Goal: Find specific page/section: Find specific page/section

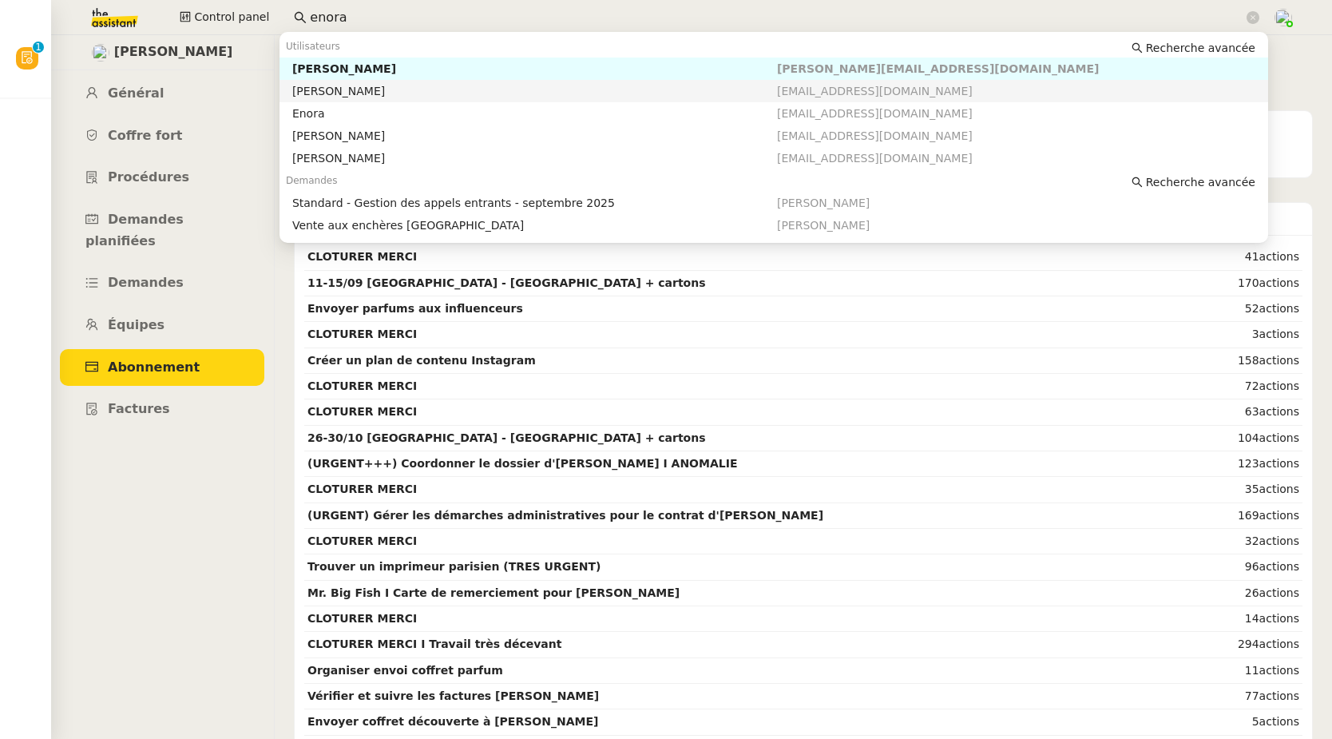
click at [339, 91] on div "[PERSON_NAME]" at bounding box center [534, 91] width 485 height 14
type input "enora"
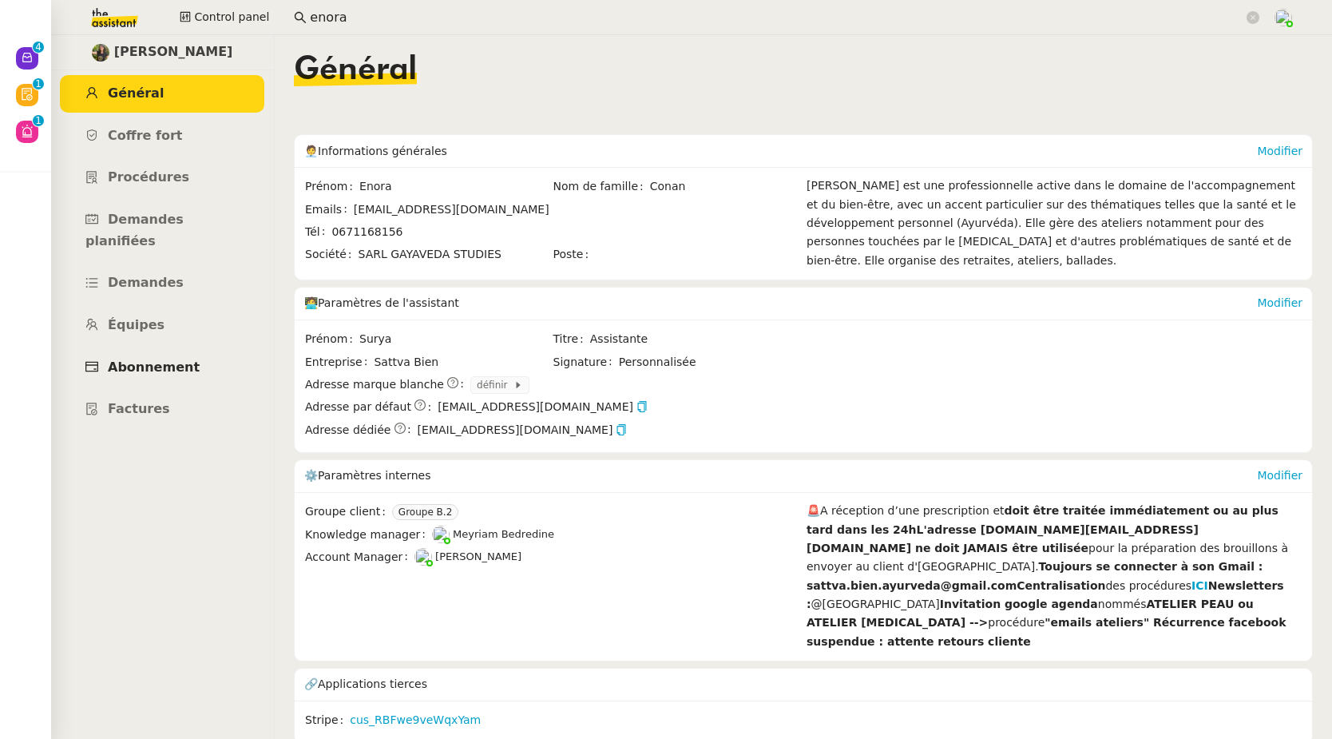
click at [125, 359] on span "Abonnement" at bounding box center [154, 366] width 92 height 15
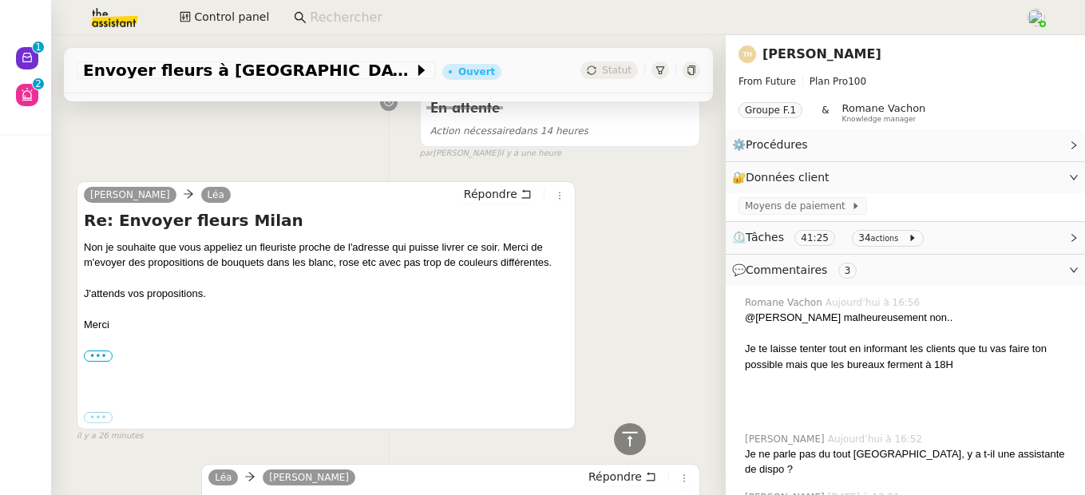
scroll to position [951, 0]
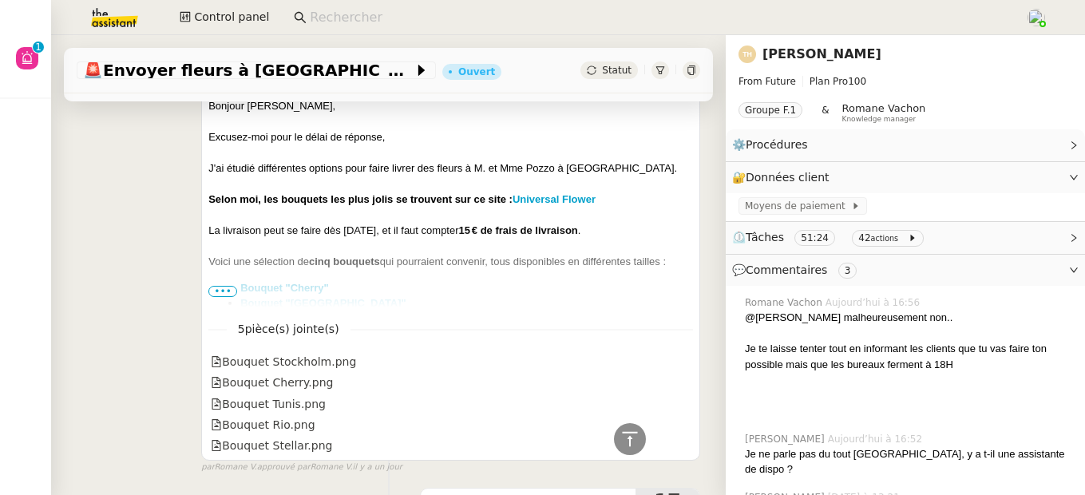
scroll to position [2711, 0]
click at [222, 299] on span "•••" at bounding box center [222, 292] width 29 height 11
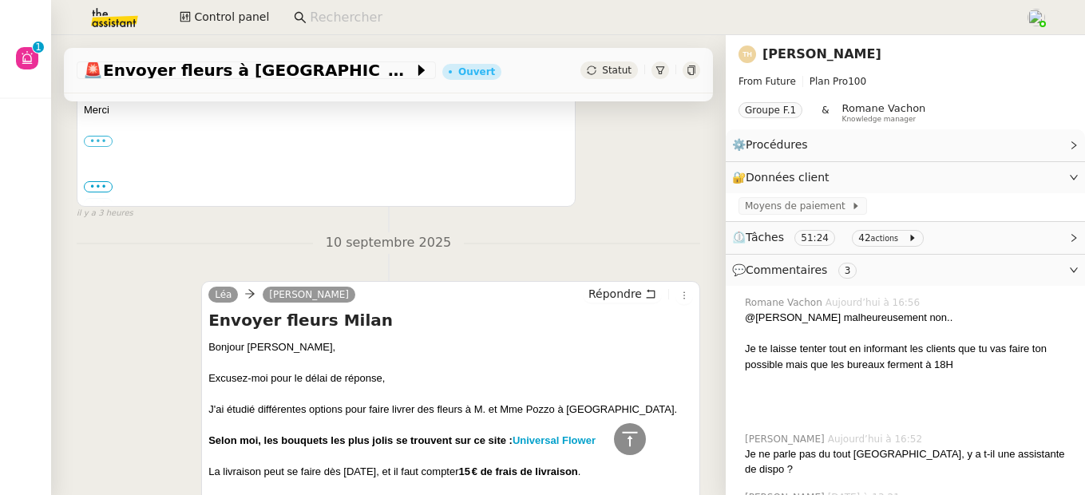
scroll to position [2403, 0]
